Goal: Check status: Check status

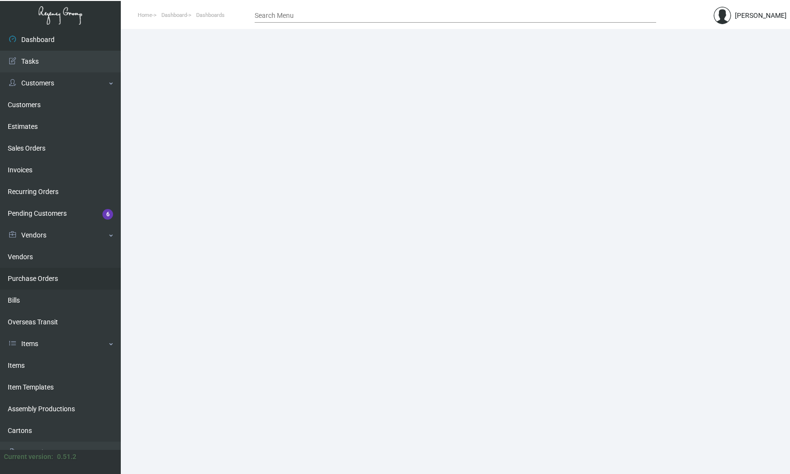
click at [38, 277] on link "Purchase Orders" at bounding box center [60, 279] width 121 height 22
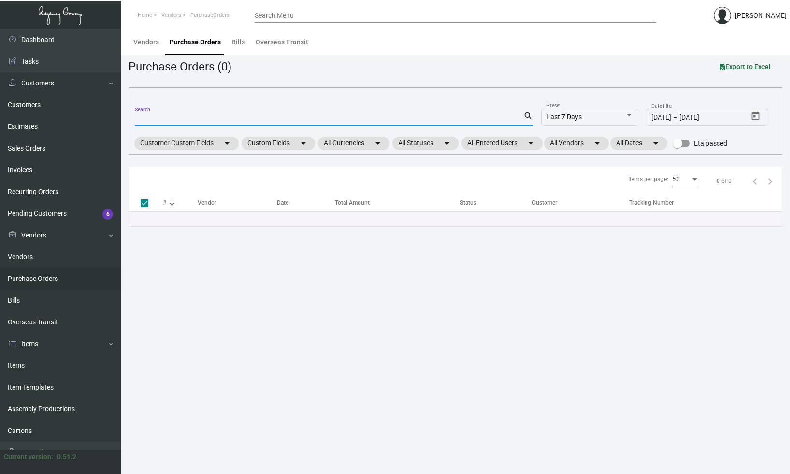
click at [186, 120] on input "Search" at bounding box center [329, 119] width 388 height 8
paste input "106567"
type input "106567"
checkbox input "false"
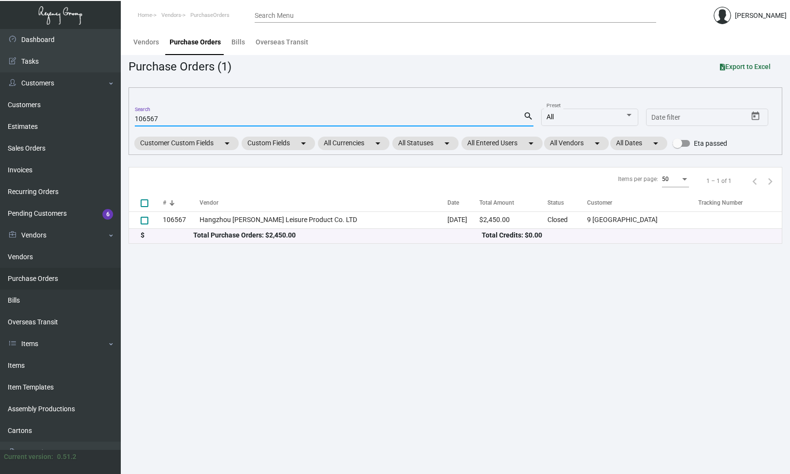
click at [192, 121] on input "106567" at bounding box center [329, 119] width 388 height 8
paste input "76058"
click at [212, 119] on input "76058" at bounding box center [329, 119] width 388 height 8
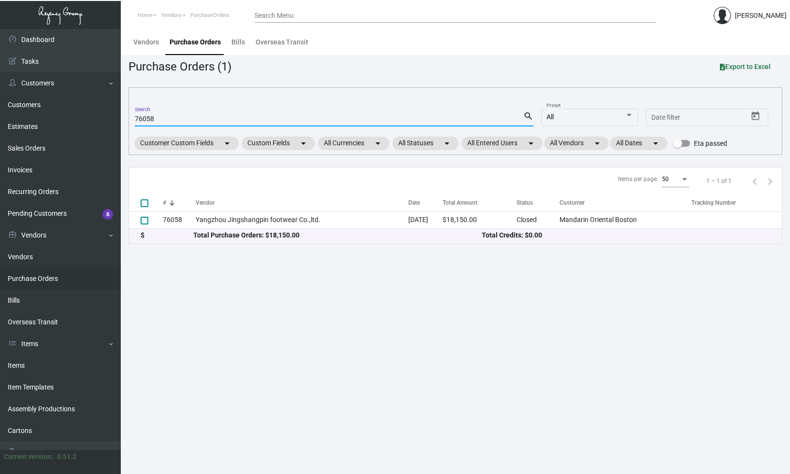
click at [212, 119] on input "76058" at bounding box center [329, 119] width 388 height 8
paste input "107209"
type input "107209"
